Goal: Information Seeking & Learning: Find specific fact

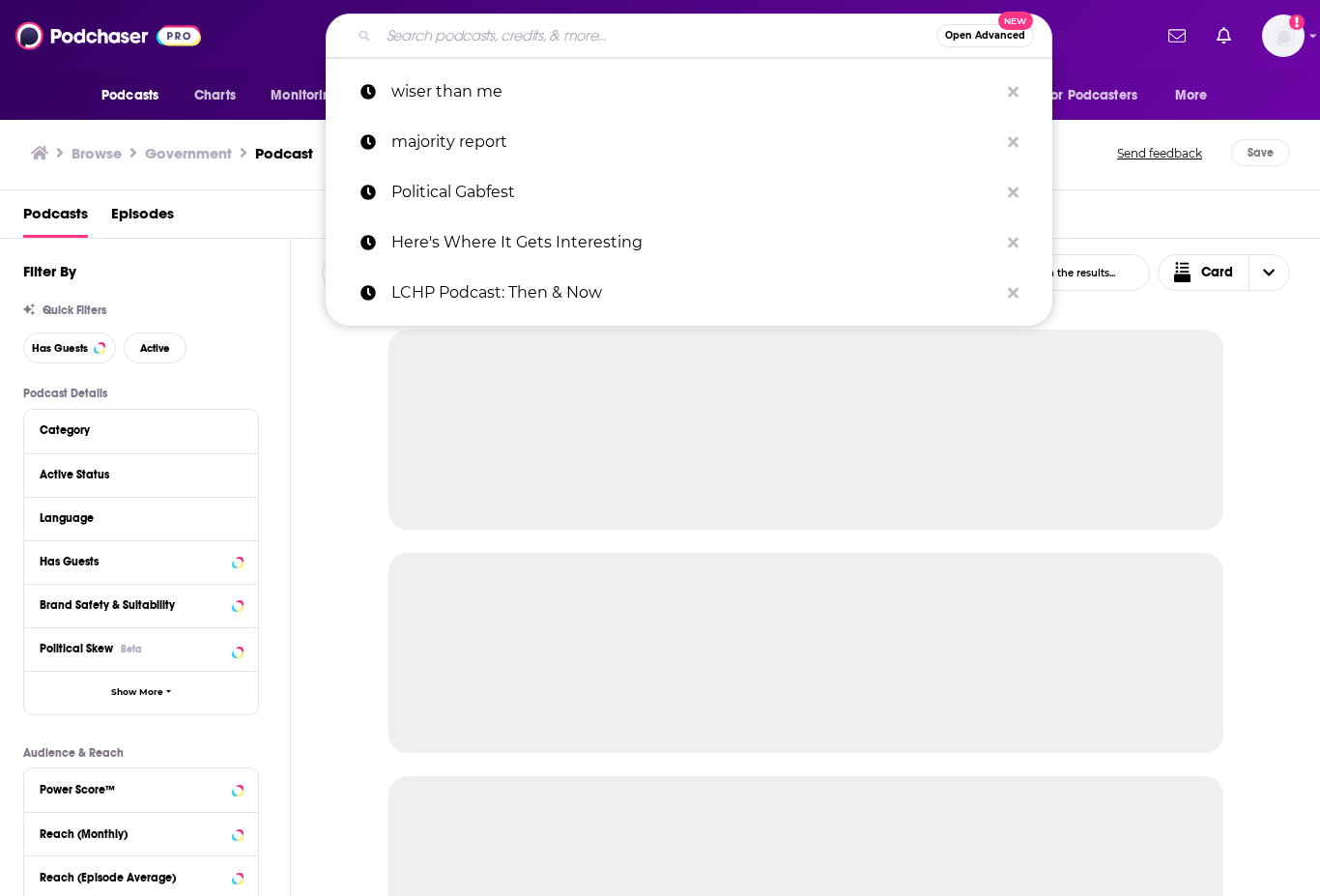
click at [463, 27] on input "Search podcasts, credits, & more..." at bounding box center [658, 36] width 558 height 31
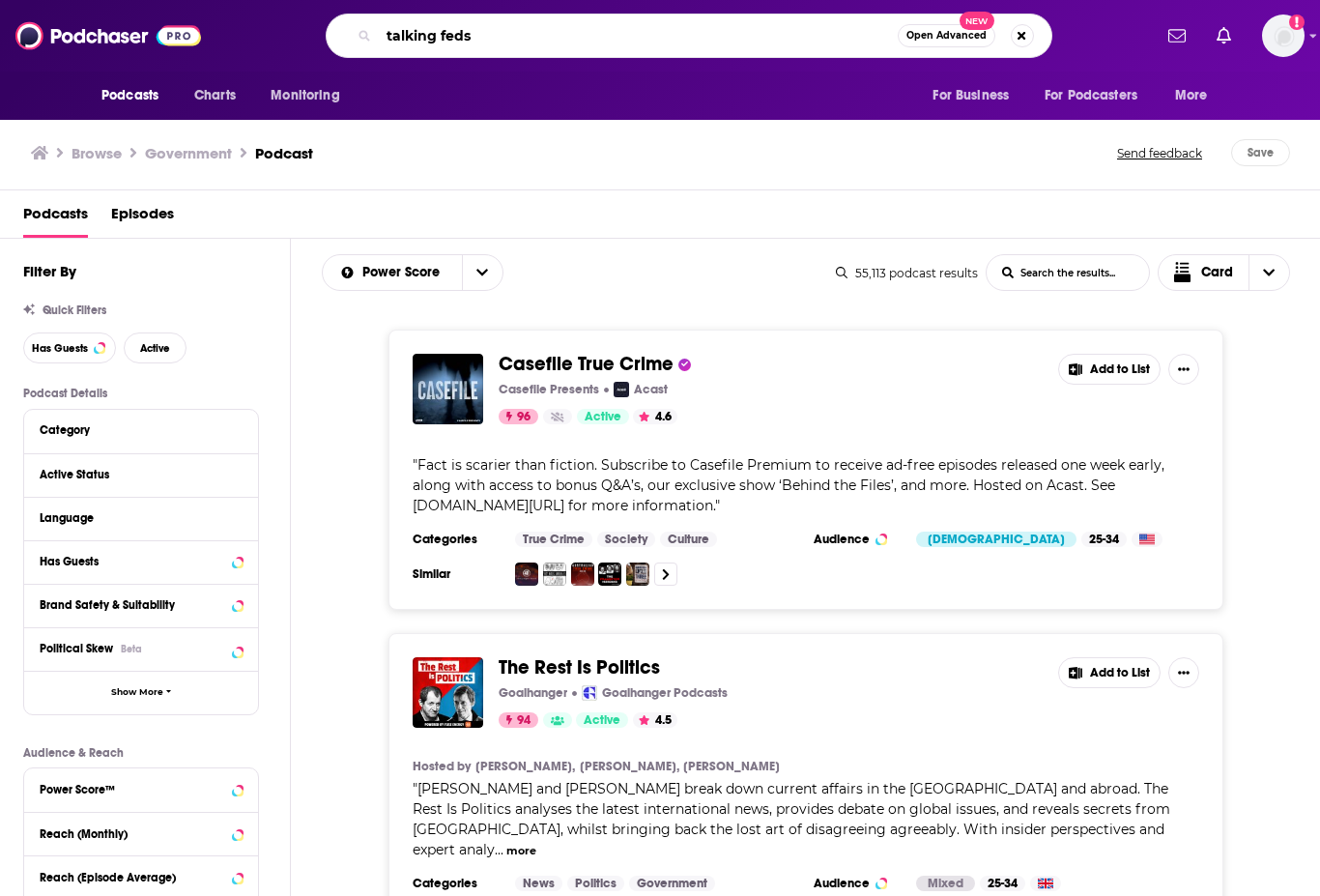
type input "talking feds"
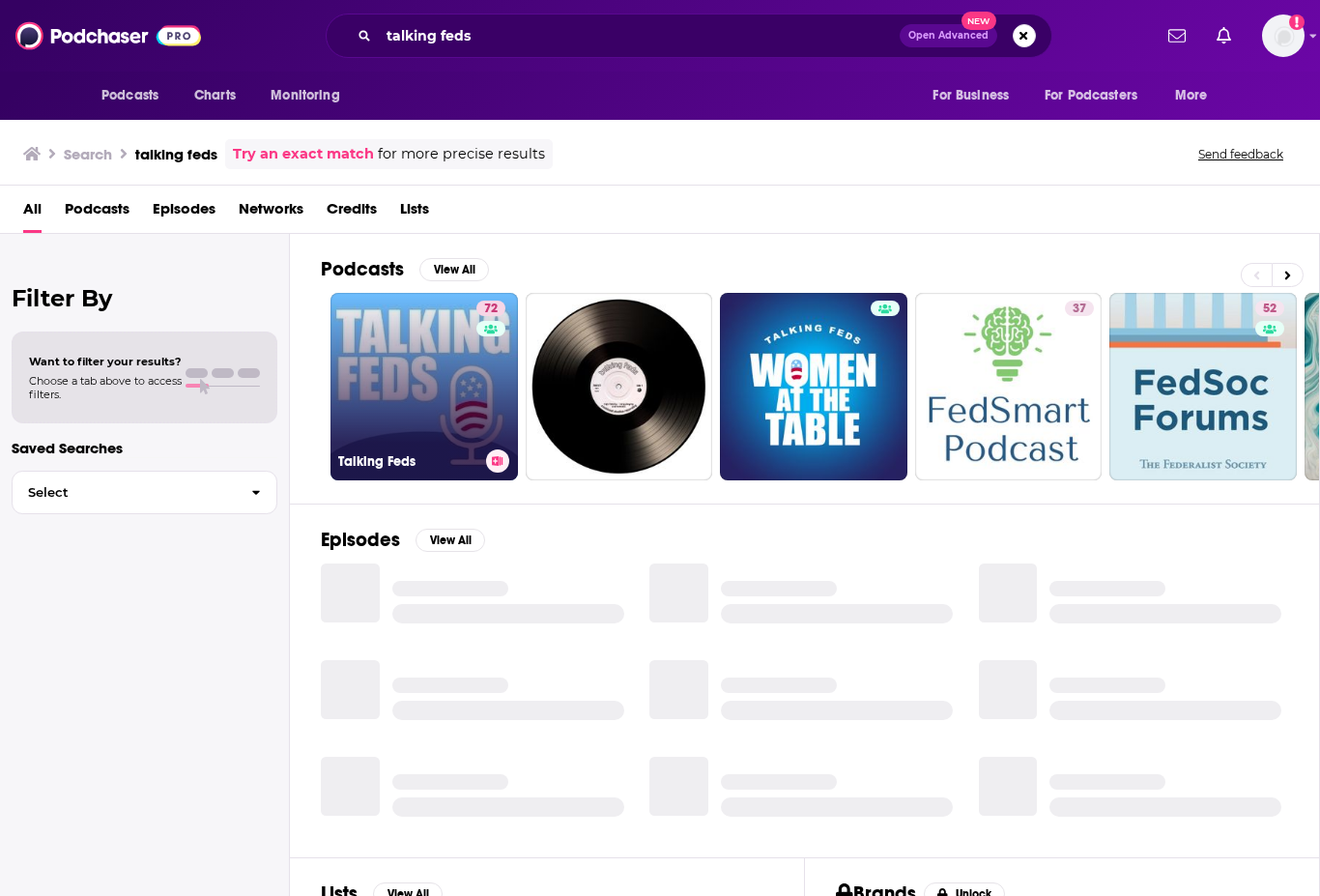
click at [356, 375] on link "72 Talking Feds" at bounding box center [424, 386] width 188 height 188
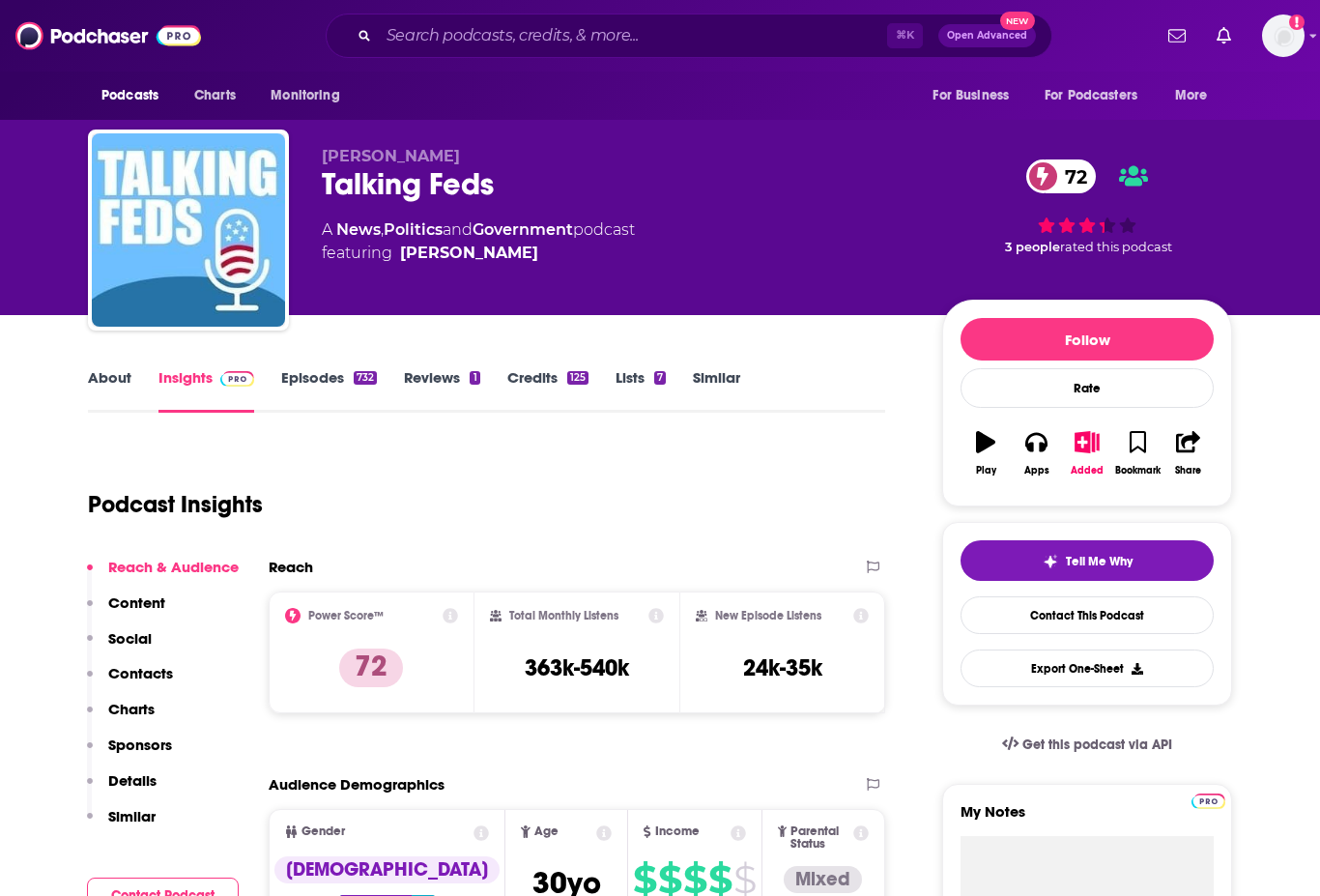
click at [321, 383] on link "Episodes 732" at bounding box center [329, 391] width 95 height 45
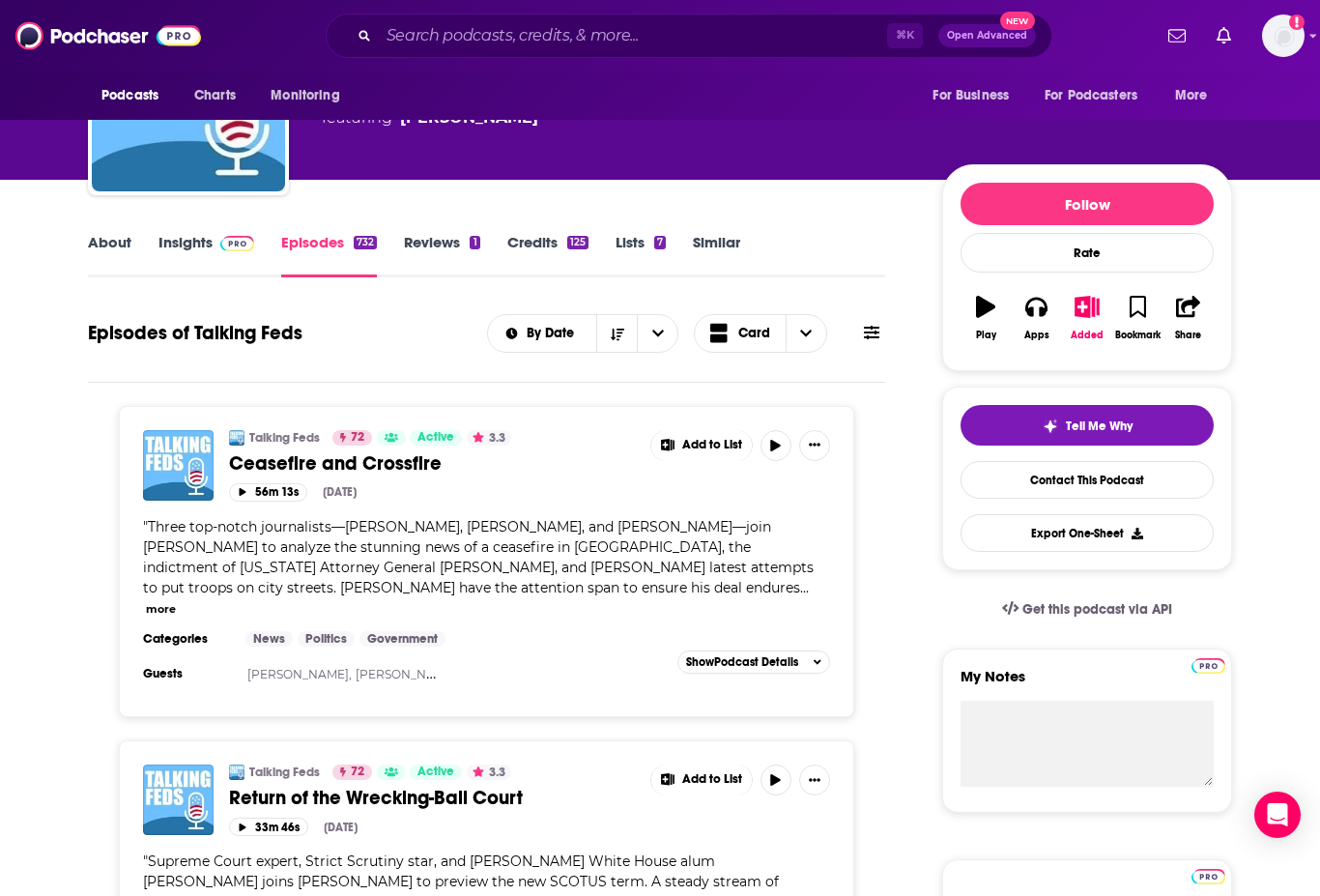
scroll to position [138, 0]
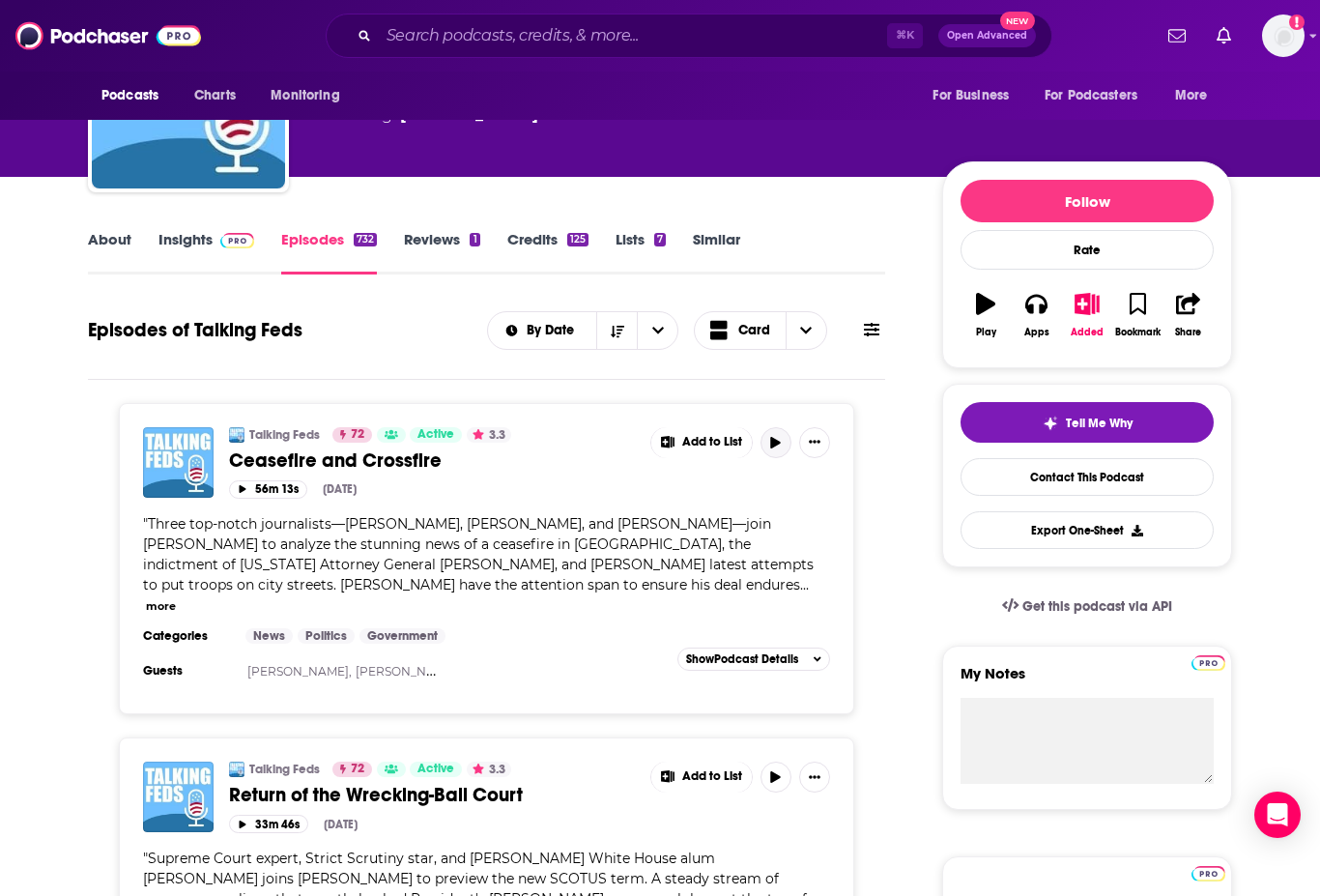
click at [781, 442] on icon "button" at bounding box center [776, 442] width 15 height 12
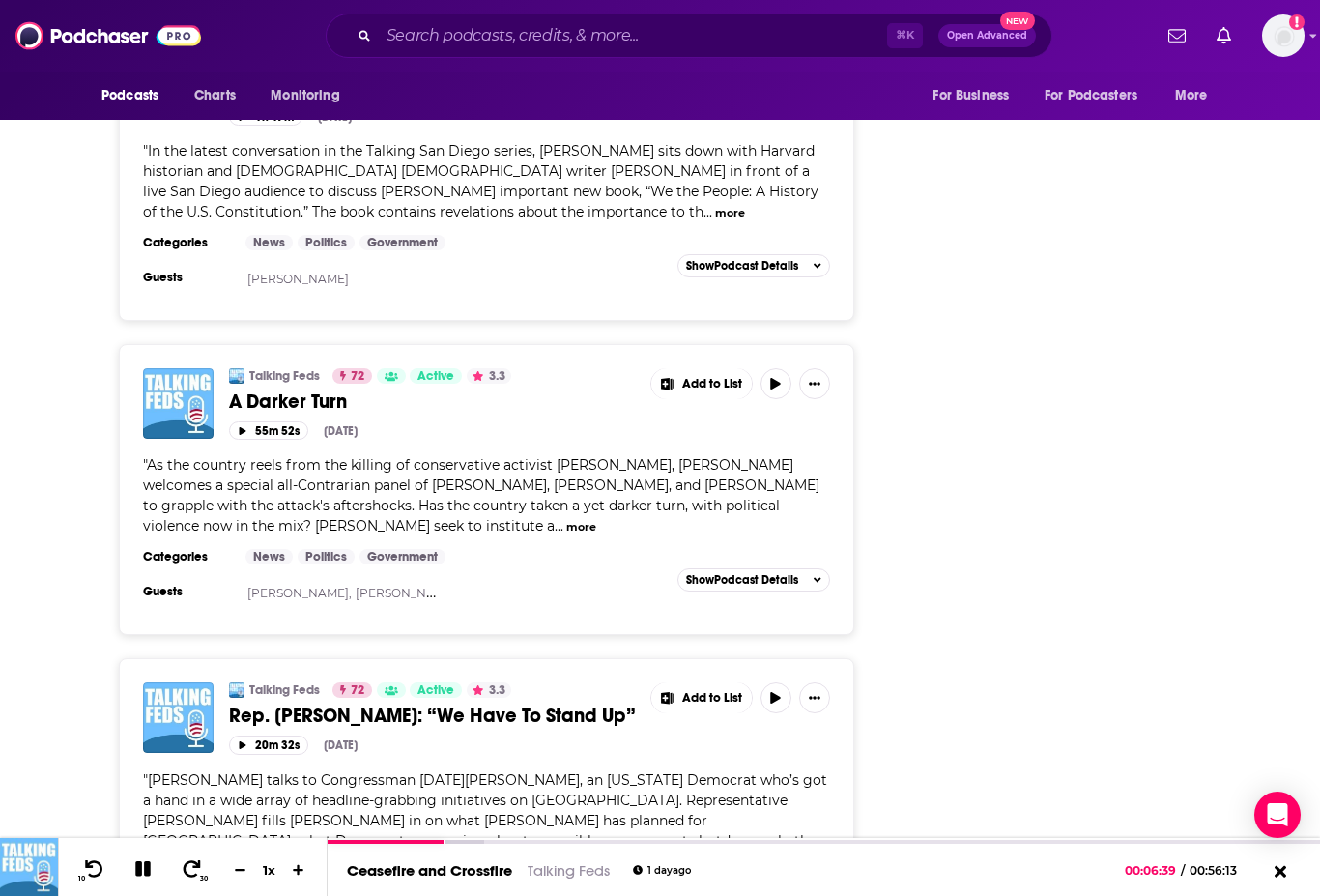
scroll to position [2932, 0]
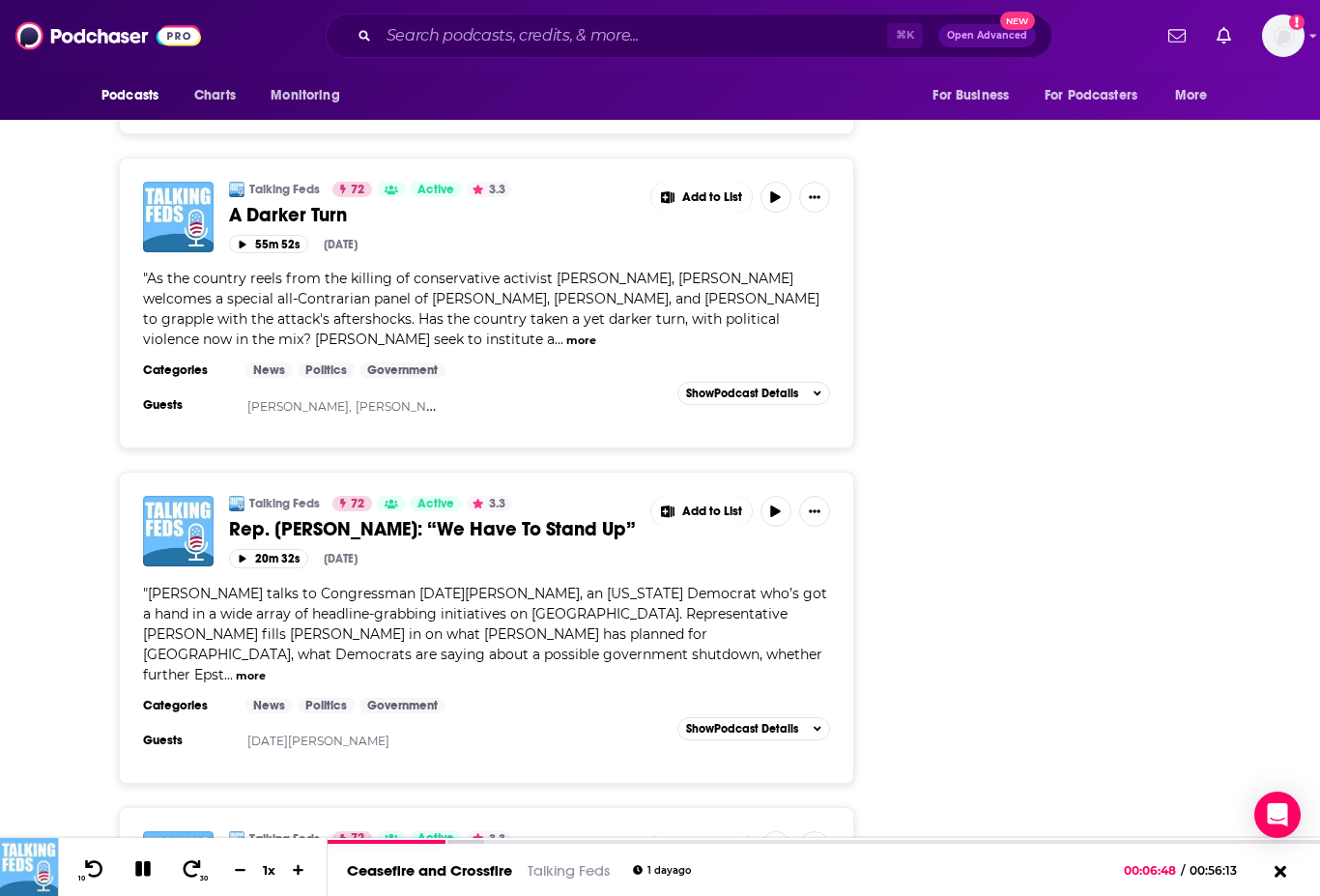
click at [265, 668] on button "more" at bounding box center [251, 675] width 30 height 17
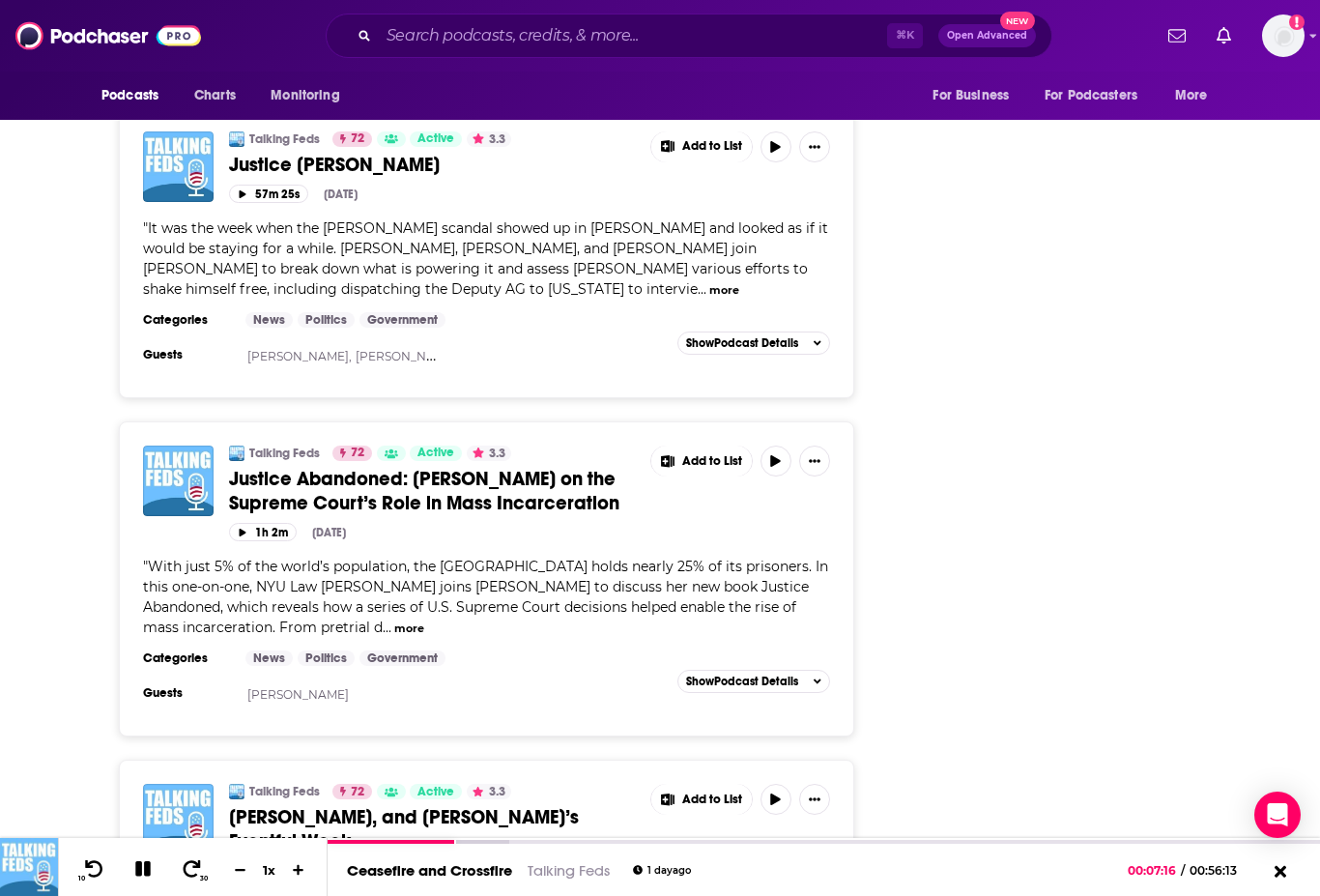
scroll to position [7465, 0]
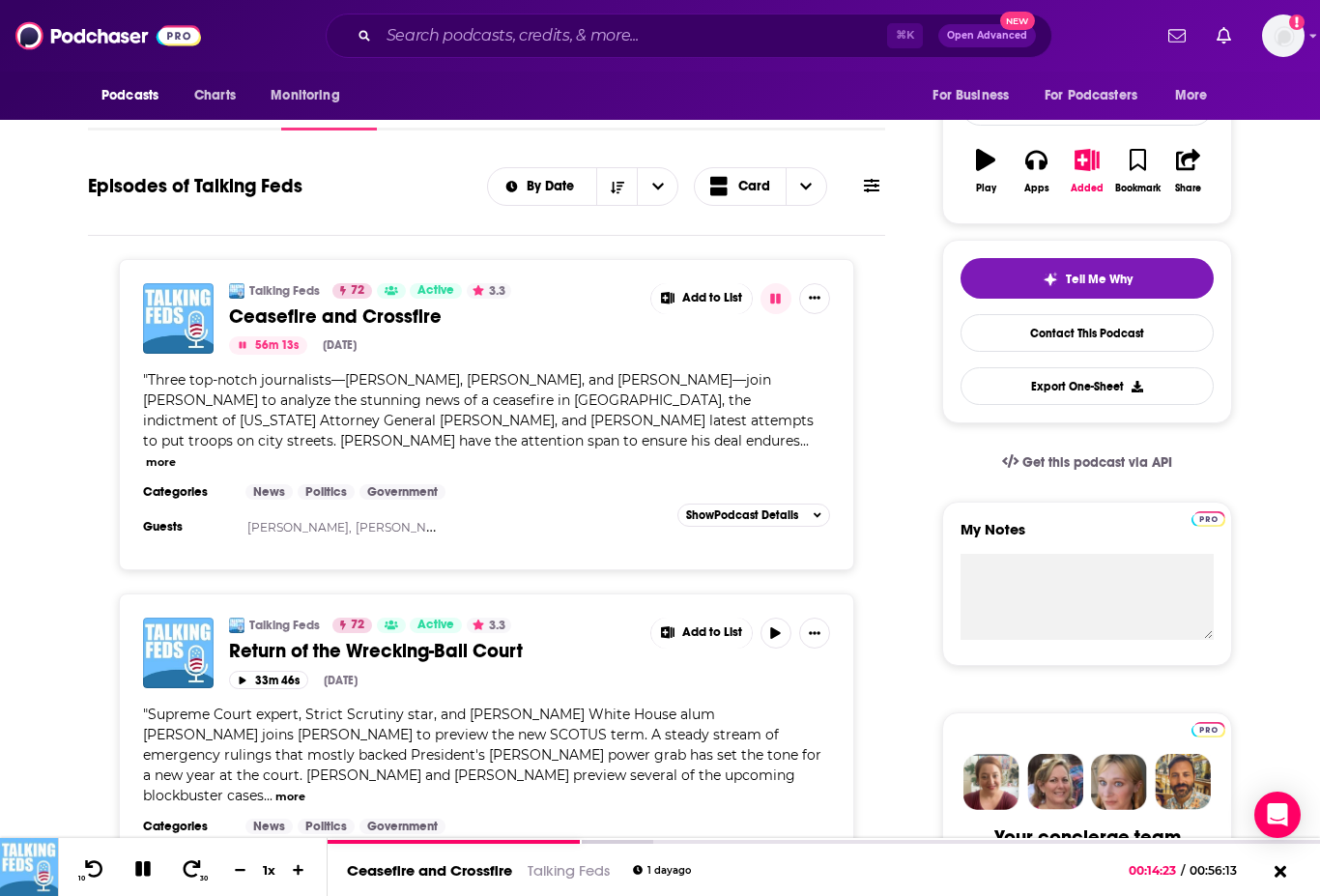
scroll to position [341, 0]
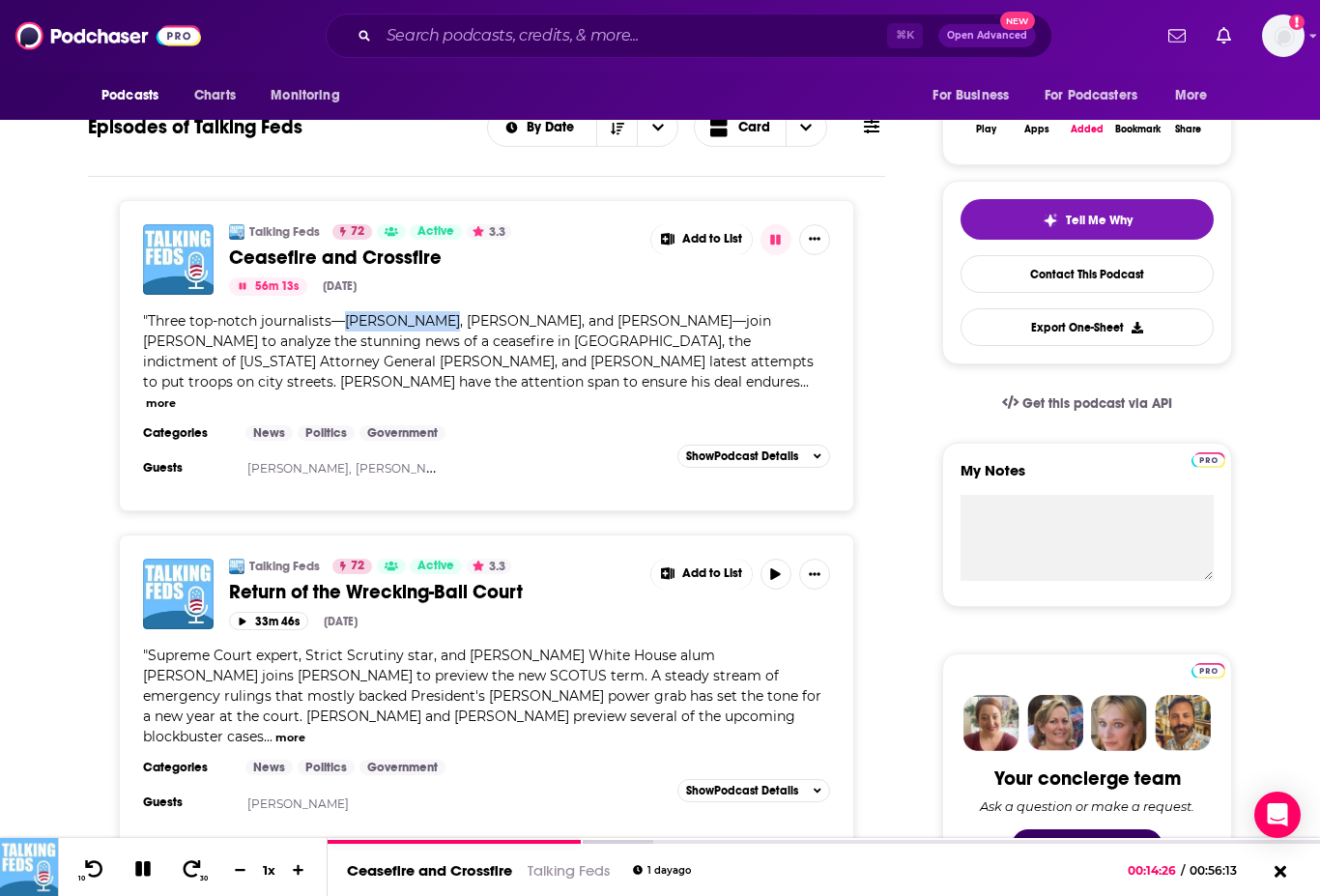
drag, startPoint x: 439, startPoint y: 321, endPoint x: 349, endPoint y: 324, distance: 90.0
click at [349, 325] on span "Three top-notch journalists—[PERSON_NAME], [PERSON_NAME], and [PERSON_NAME]—joi…" at bounding box center [478, 351] width 671 height 79
copy span "[PERSON_NAME]"
click at [463, 322] on span "Three top-notch journalists—[PERSON_NAME], [PERSON_NAME], and [PERSON_NAME]—joi…" at bounding box center [478, 351] width 671 height 79
drag, startPoint x: 446, startPoint y: 322, endPoint x: 539, endPoint y: 327, distance: 93.1
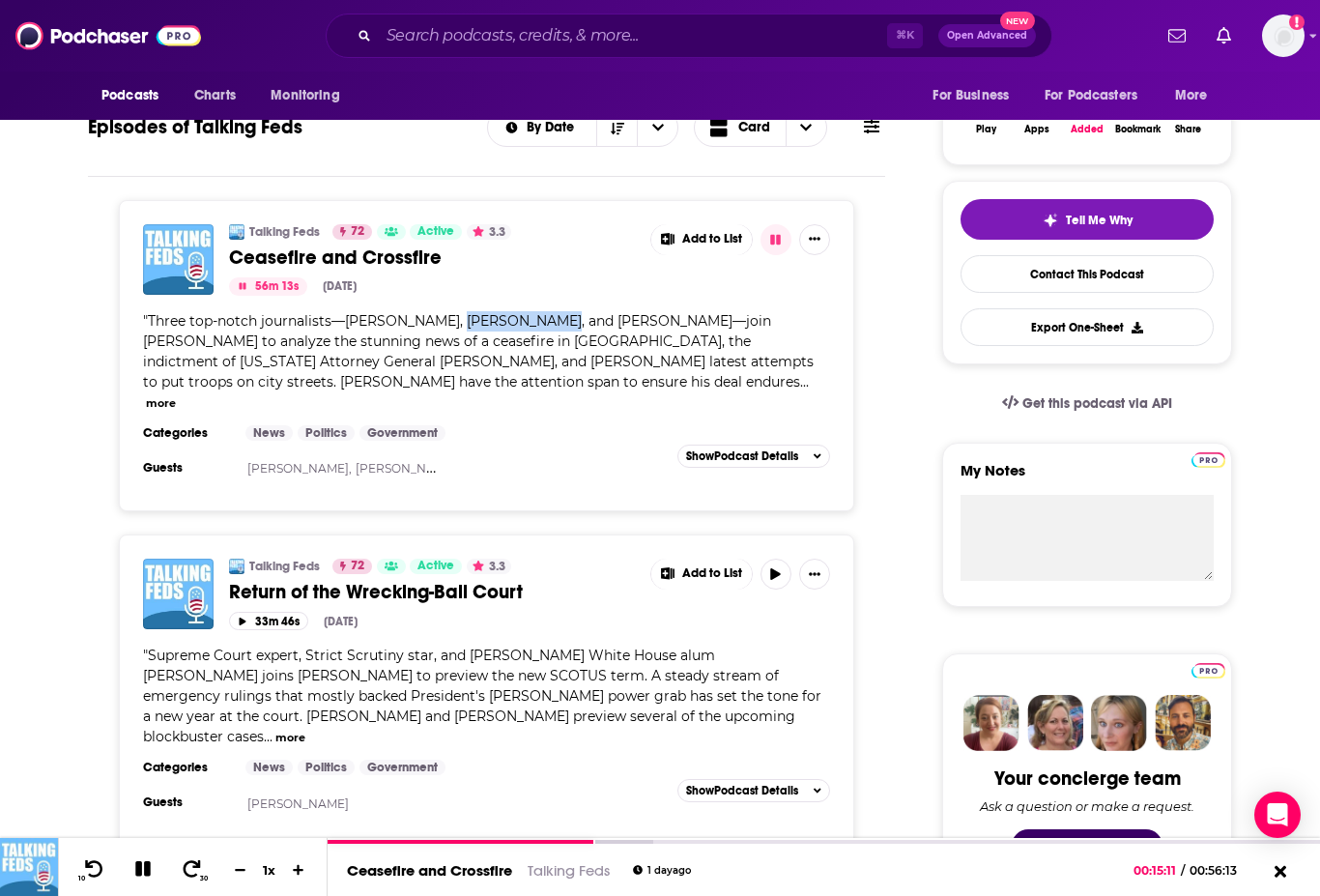
click at [539, 327] on span "Three top-notch journalists—[PERSON_NAME], [PERSON_NAME], and [PERSON_NAME]—joi…" at bounding box center [478, 351] width 671 height 79
copy span "[PERSON_NAME]"
